Goal: Task Accomplishment & Management: Manage account settings

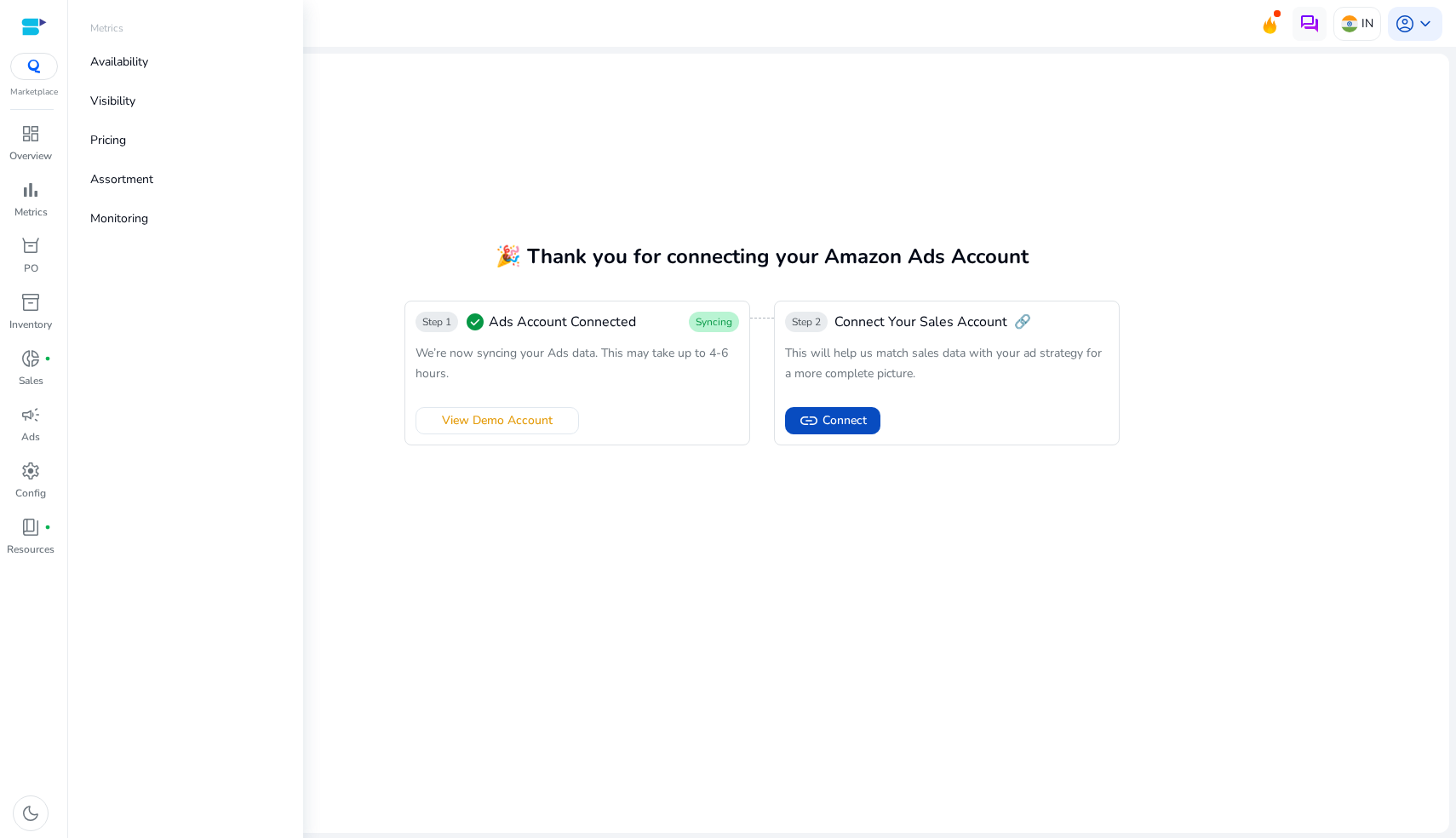
click at [34, 69] on img at bounding box center [34, 66] width 31 height 13
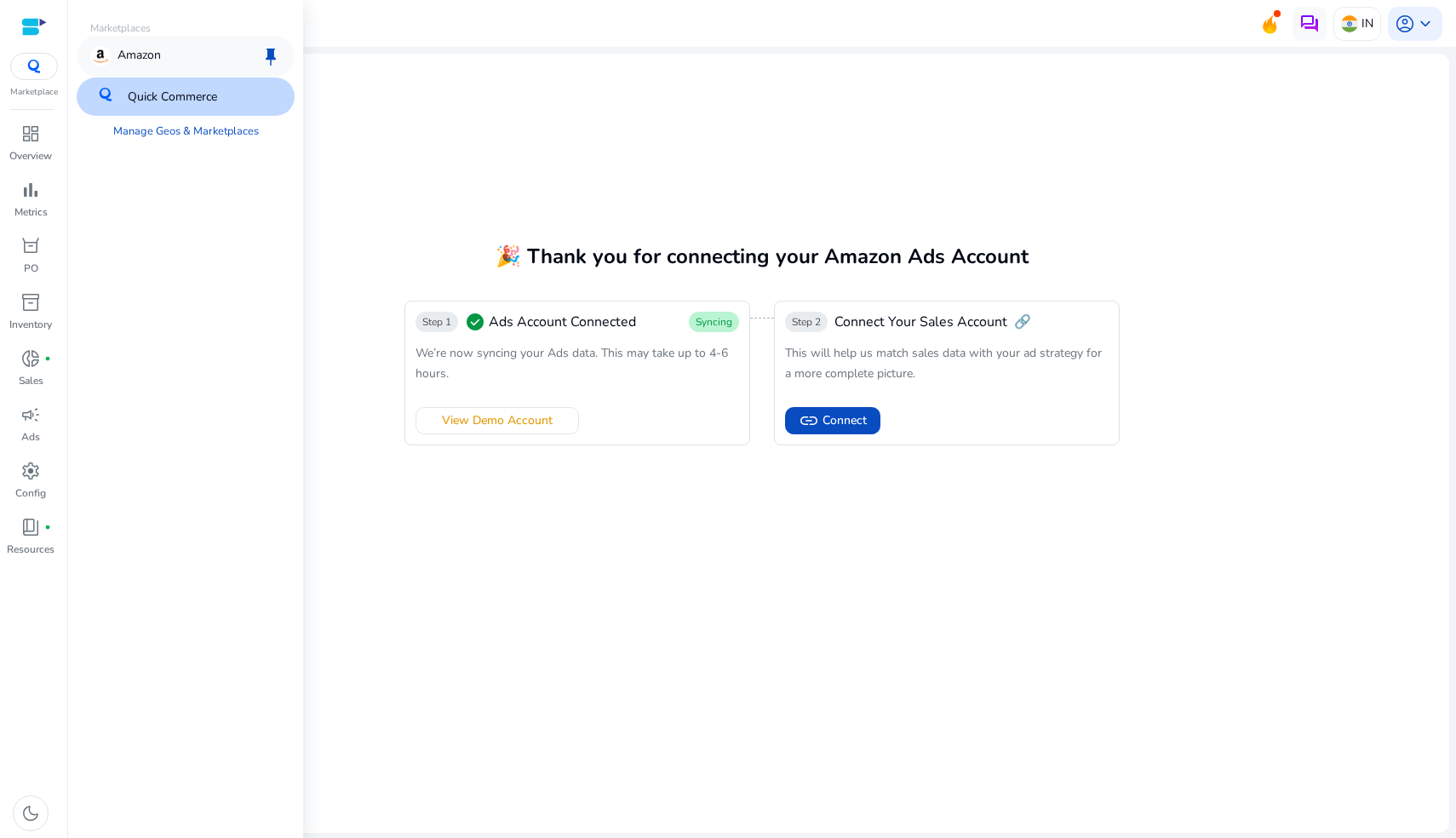
click at [188, 55] on div "Amazon keep" at bounding box center [185, 55] width 218 height 40
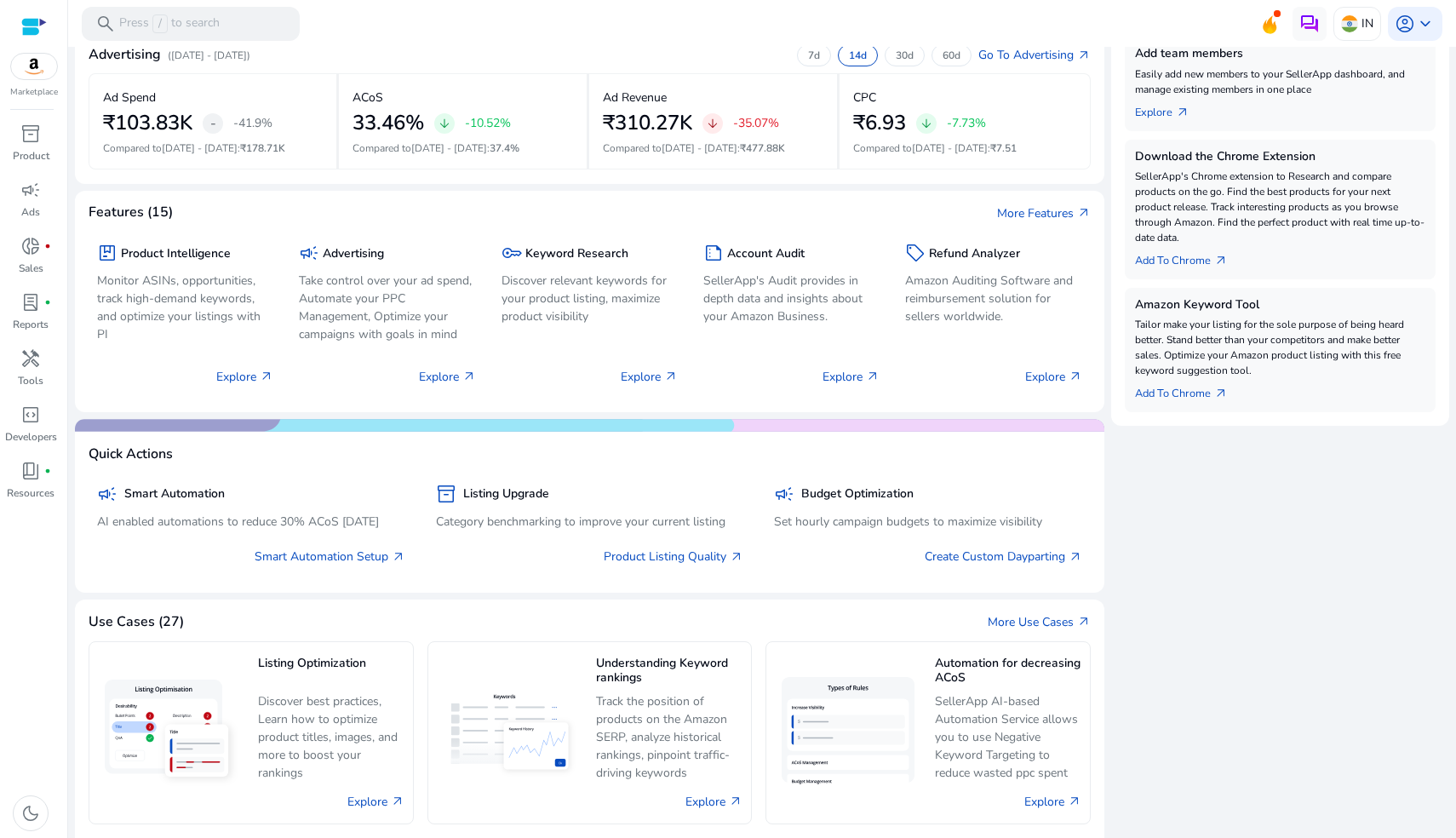
scroll to position [444, 0]
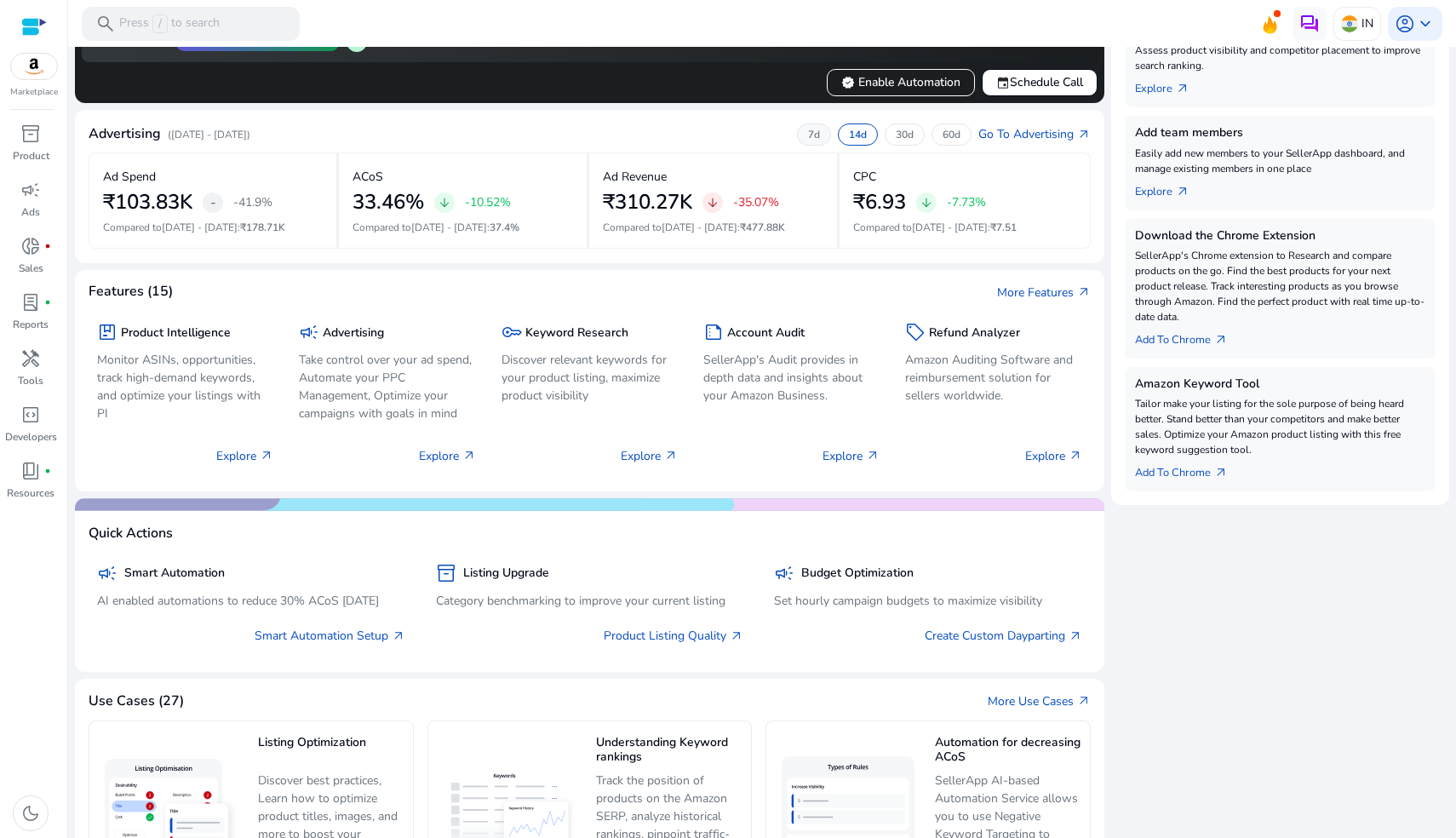
click at [799, 131] on div "7d" at bounding box center [814, 134] width 34 height 23
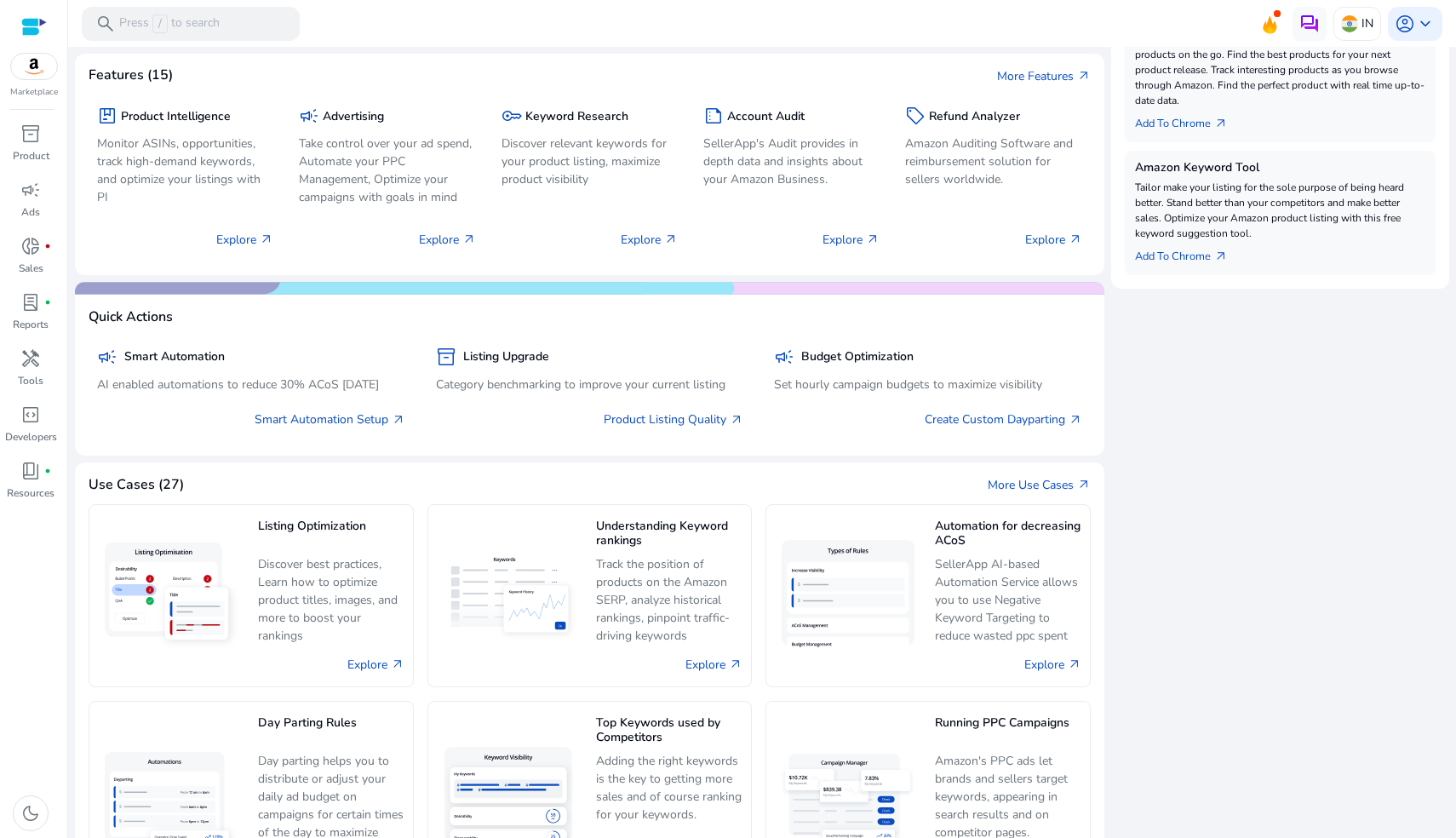
scroll to position [936, 0]
